Goal: Information Seeking & Learning: Learn about a topic

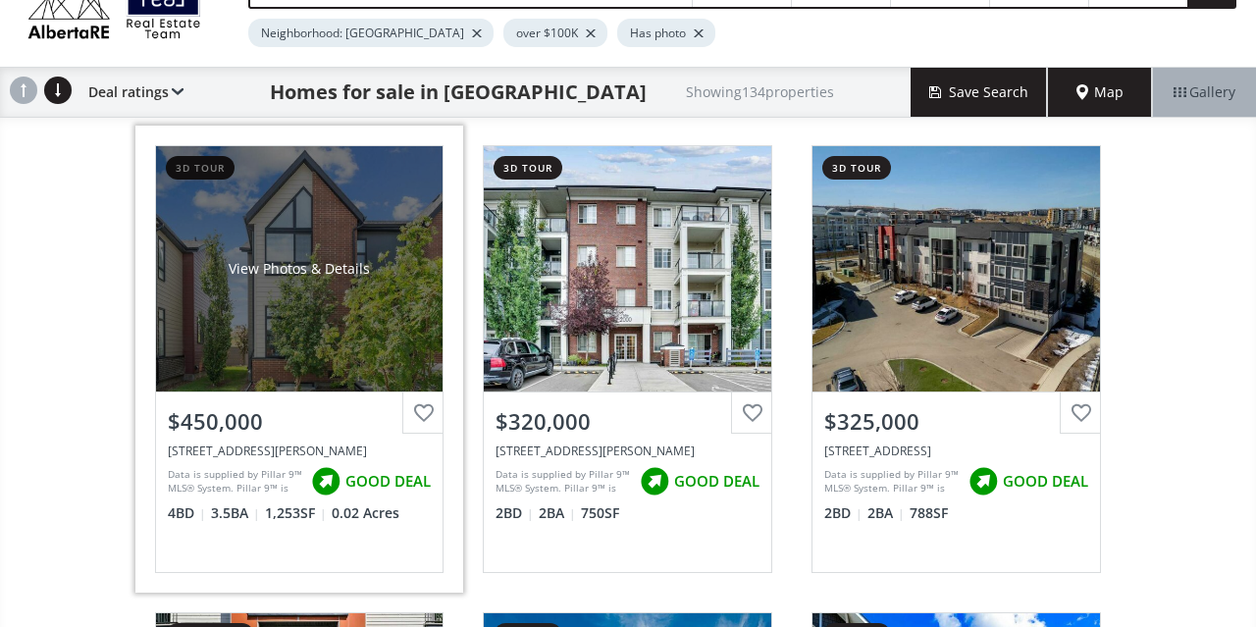
click at [360, 263] on div "View Photos & Details" at bounding box center [299, 269] width 141 height 20
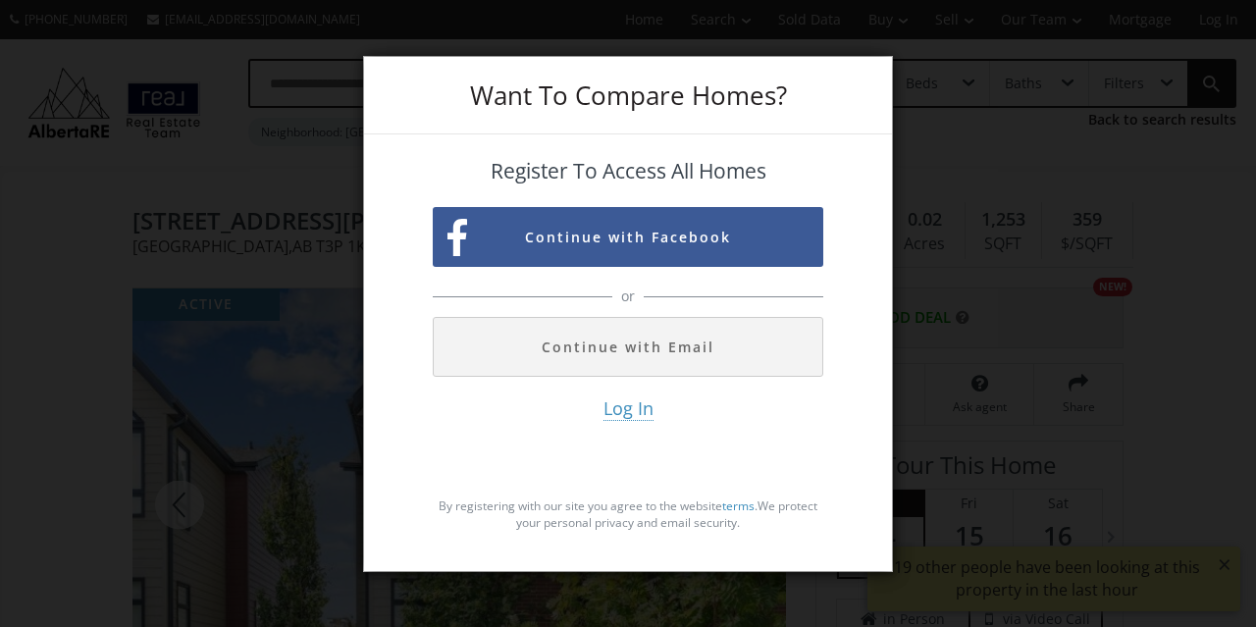
click at [253, 173] on div "Want To Compare Homes? Register To Access All Homes Continue with Facebook or C…" at bounding box center [628, 313] width 1256 height 627
click at [1037, 130] on div "Want To Compare Homes? Register To Access All Homes Continue with Facebook or C…" at bounding box center [628, 313] width 1256 height 627
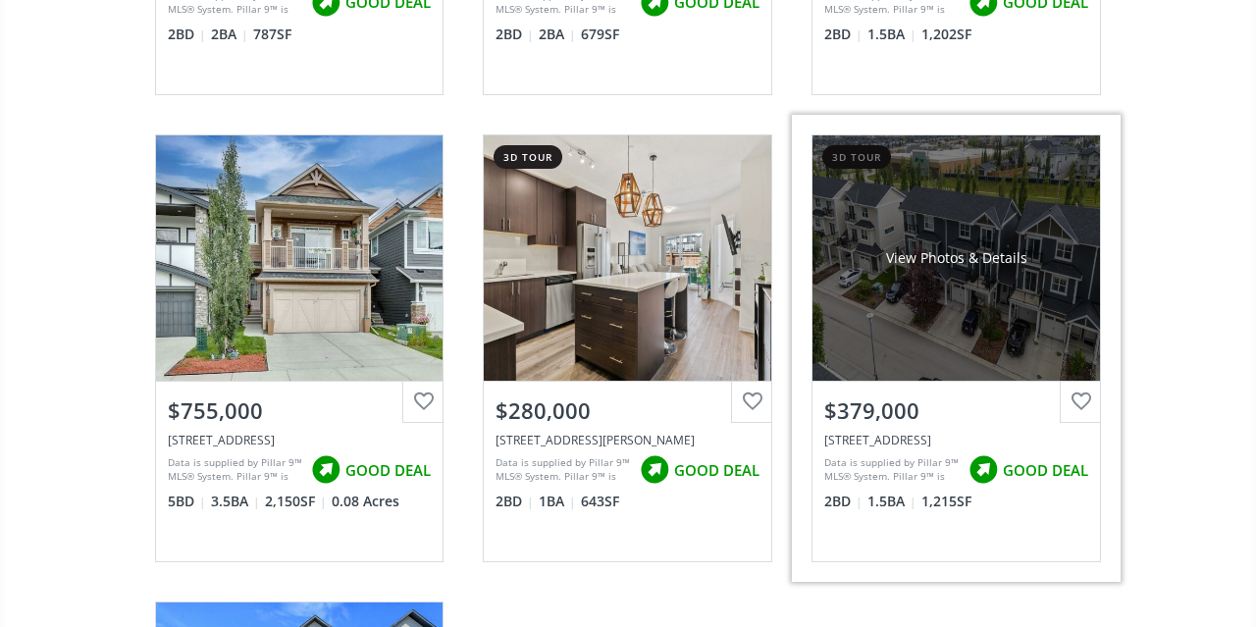
scroll to position [1064, 0]
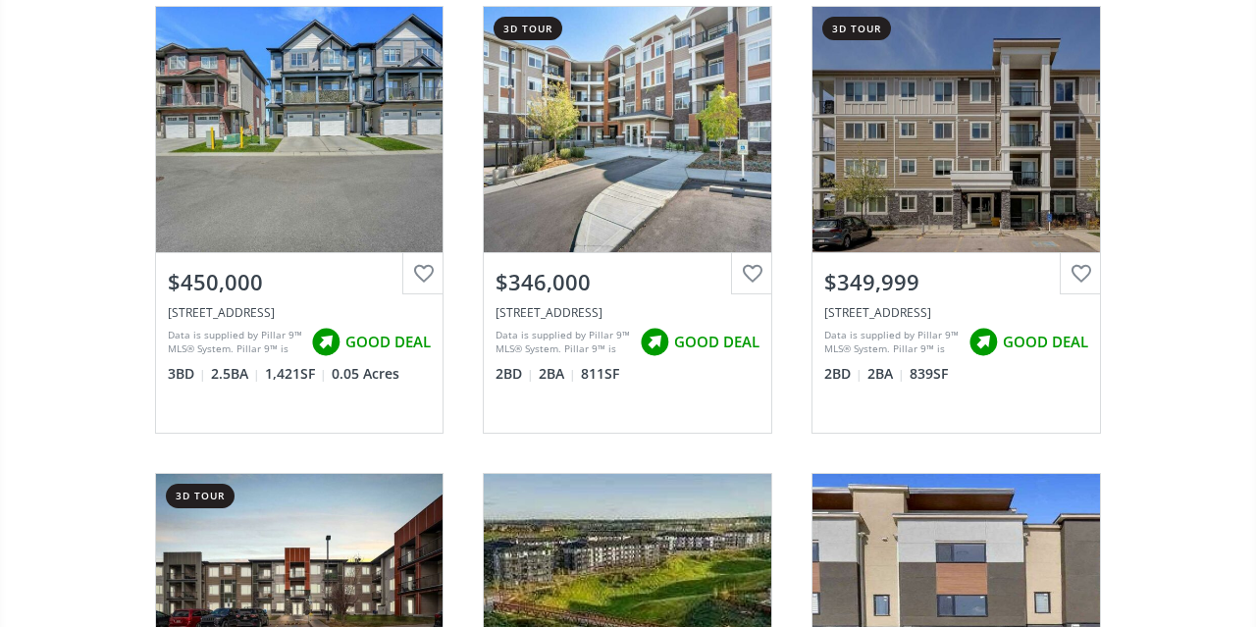
scroll to position [1642, 0]
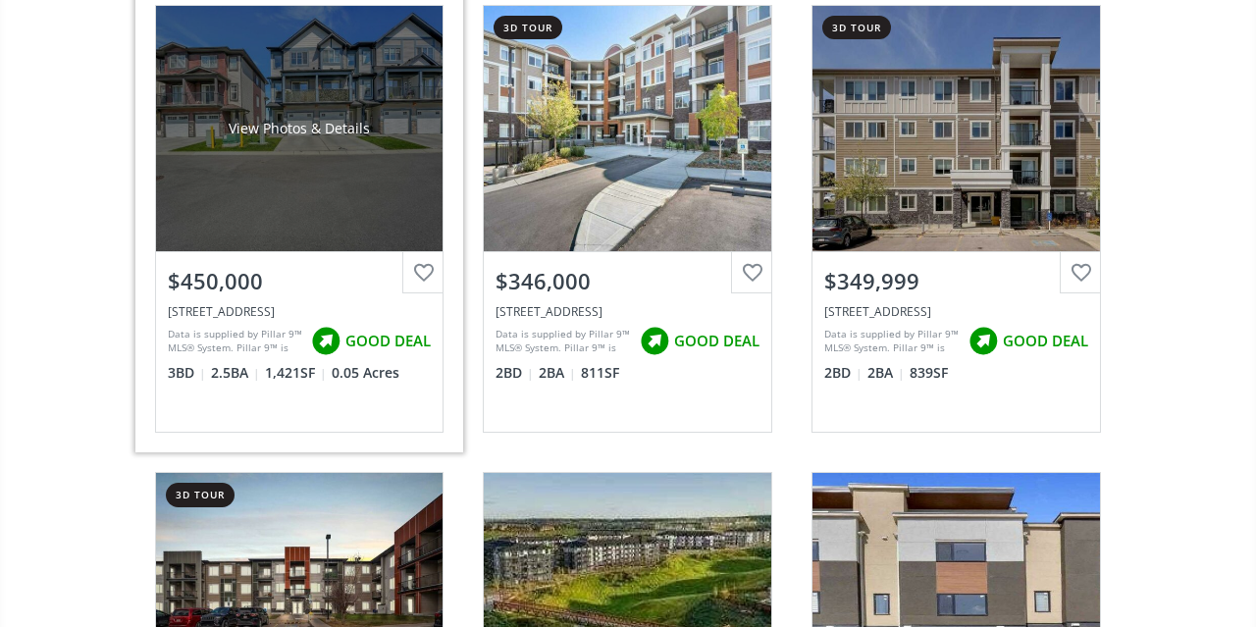
click at [331, 240] on div "View Photos & Details" at bounding box center [300, 128] width 288 height 245
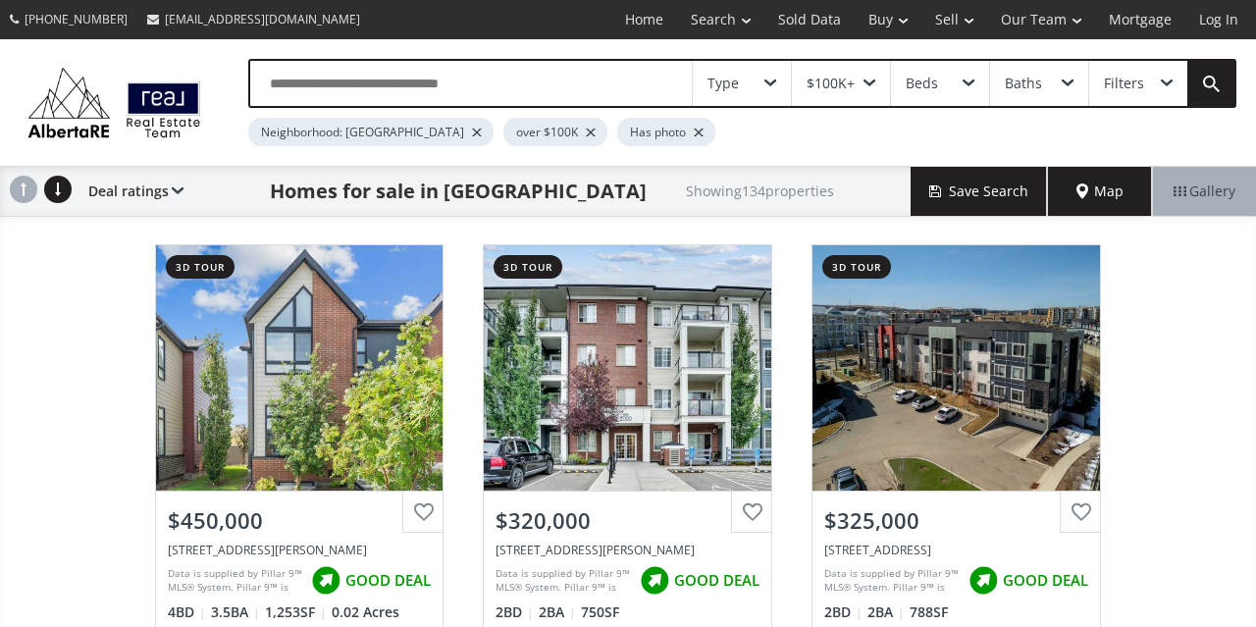
scroll to position [1642, 0]
